Goal: Transaction & Acquisition: Book appointment/travel/reservation

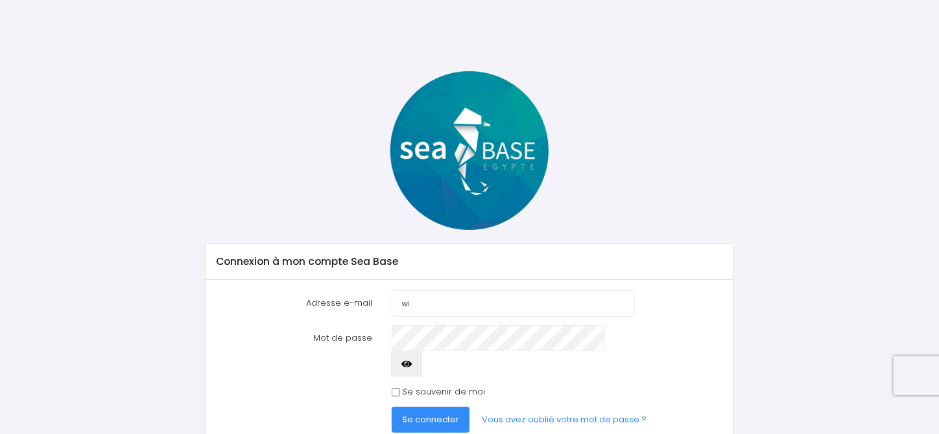
type input "[EMAIL_ADDRESS][DOMAIN_NAME]"
click at [440, 414] on span "Se connecter" at bounding box center [430, 420] width 57 height 12
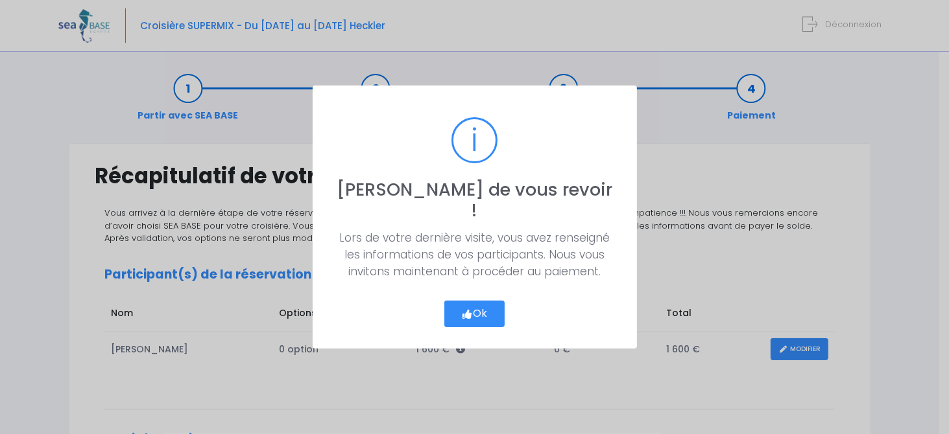
click at [486, 304] on button "Ok" at bounding box center [474, 314] width 61 height 27
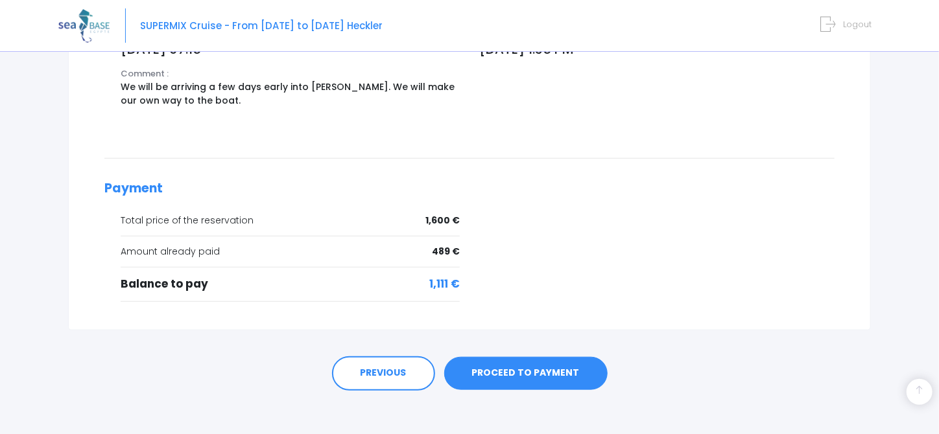
scroll to position [511, 0]
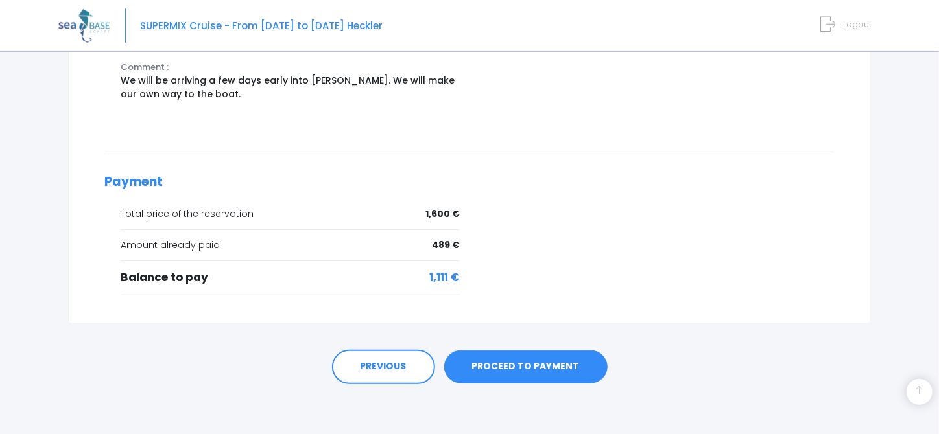
click at [526, 366] on font "PROCEED TO PAYMENT" at bounding box center [526, 366] width 108 height 13
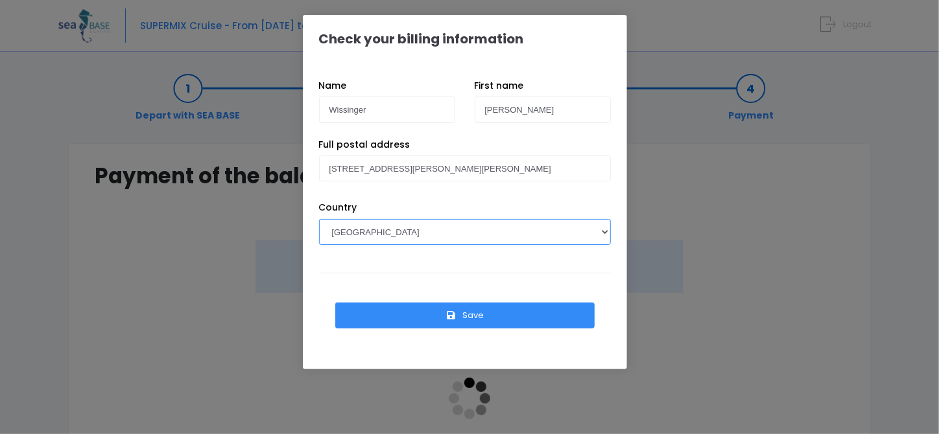
click at [604, 231] on select "AFGHANISTAN SOUTH AFRICA ÅLAND ISLANDS ALBANIA ALGERIA GERMANY ANDORRA ANGOLA A…" at bounding box center [465, 232] width 292 height 26
select select "SA"
click at [319, 219] on select "AFGHANISTAN SOUTH AFRICA ÅLAND ISLANDS ALBANIA ALGERIA GERMANY ANDORRA ANGOLA A…" at bounding box center [465, 232] width 292 height 26
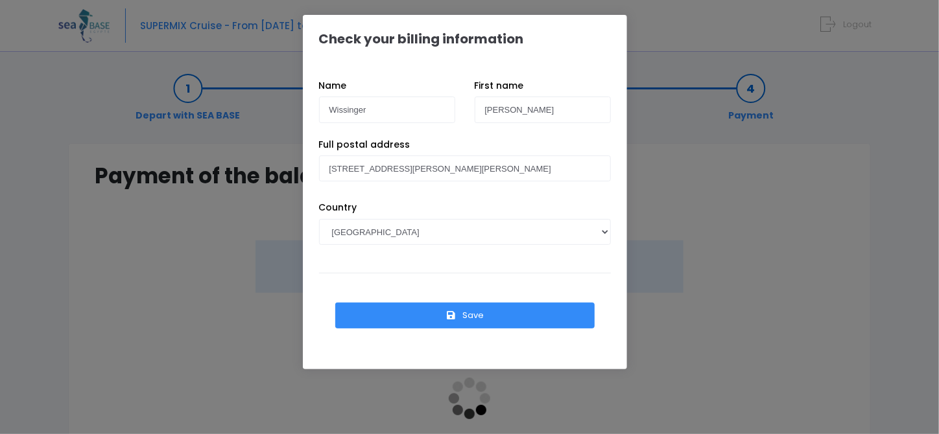
click at [440, 311] on button "Save" at bounding box center [464, 316] width 259 height 26
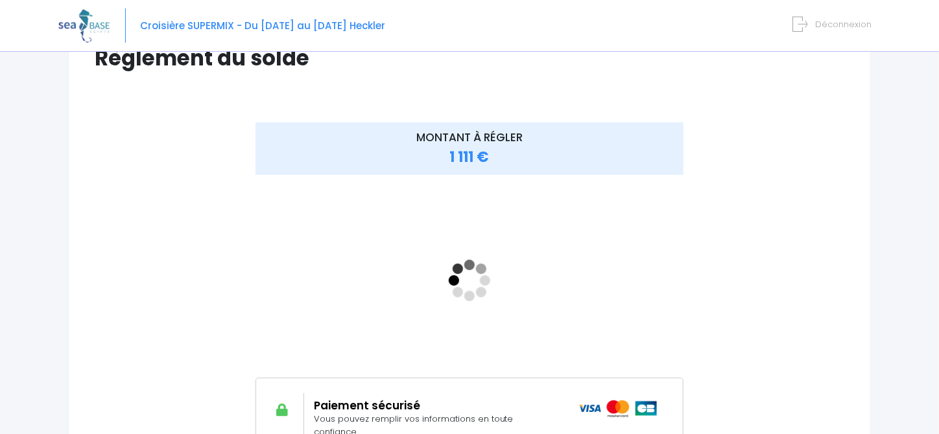
scroll to position [130, 0]
